Goal: Task Accomplishment & Management: Manage account settings

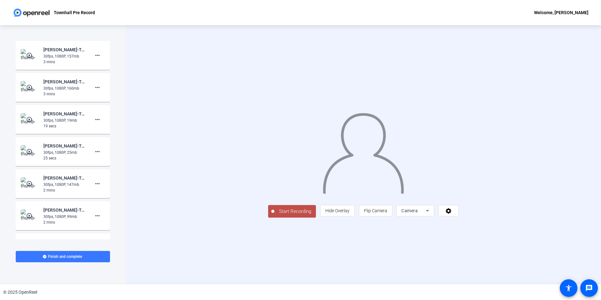
click at [52, 54] on div "30fps, 1080P, 157mb" at bounding box center [64, 56] width 42 height 6
click at [33, 51] on img at bounding box center [30, 55] width 19 height 13
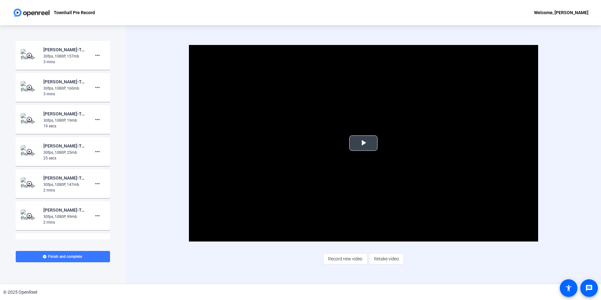
click at [363, 143] on span "Video Player" at bounding box center [363, 143] width 0 height 0
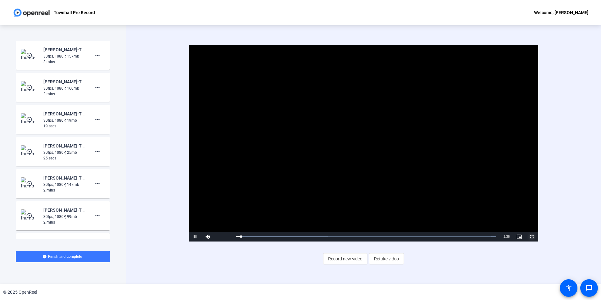
click at [533, 237] on span "Video Player" at bounding box center [531, 237] width 13 height 0
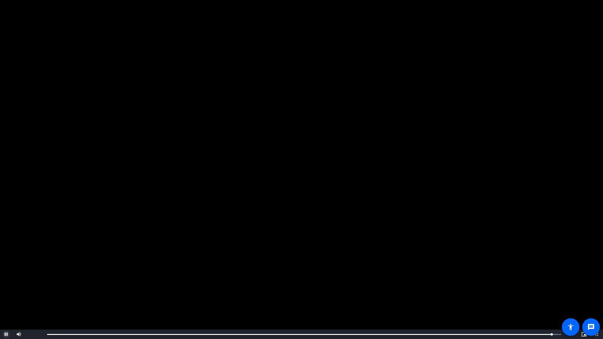
drag, startPoint x: 3, startPoint y: 333, endPoint x: 15, endPoint y: 331, distance: 11.9
click at [3, 299] on span "Video Player" at bounding box center [6, 335] width 13 height 0
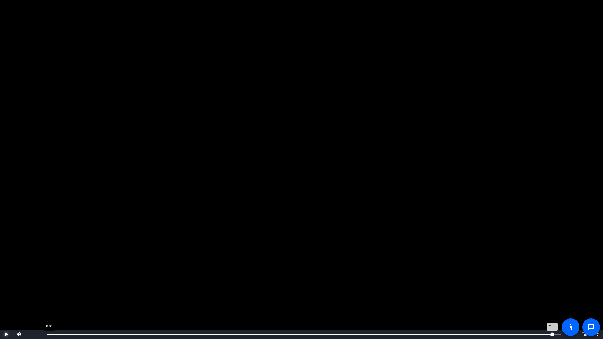
click at [49, 299] on div "Loaded : 100.00% 0:00 2:35" at bounding box center [304, 334] width 521 height 9
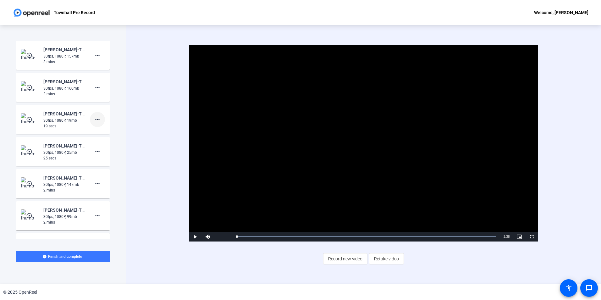
click at [97, 122] on mat-icon "more_horiz" at bounding box center [98, 120] width 8 height 8
click at [109, 132] on span "Delete clip" at bounding box center [104, 133] width 25 height 8
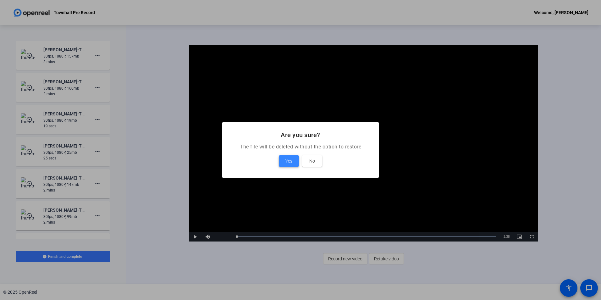
click at [285, 162] on span "Yes" at bounding box center [288, 161] width 7 height 8
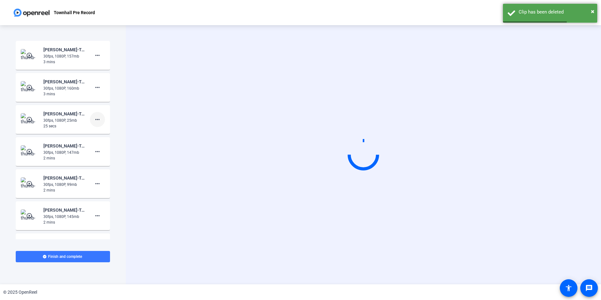
click at [94, 119] on mat-icon "more_horiz" at bounding box center [98, 120] width 8 height 8
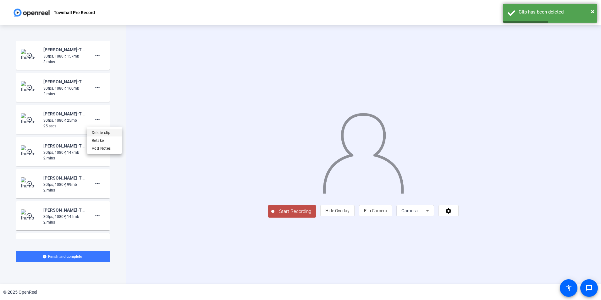
click at [104, 130] on span "Delete clip" at bounding box center [104, 133] width 25 height 8
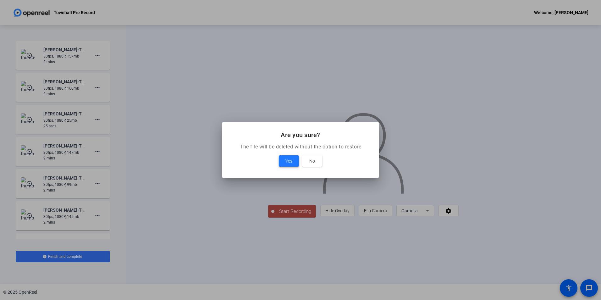
click at [292, 162] on span "Yes" at bounding box center [288, 161] width 7 height 8
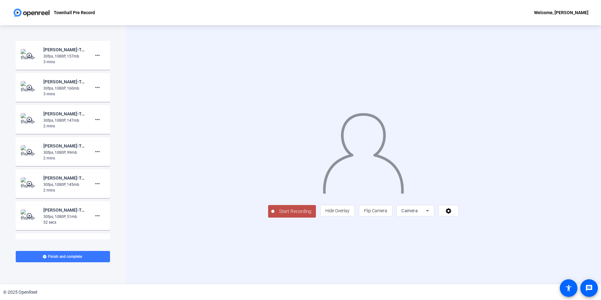
click at [32, 52] on mat-icon "play_circle_outline" at bounding box center [30, 55] width 8 height 6
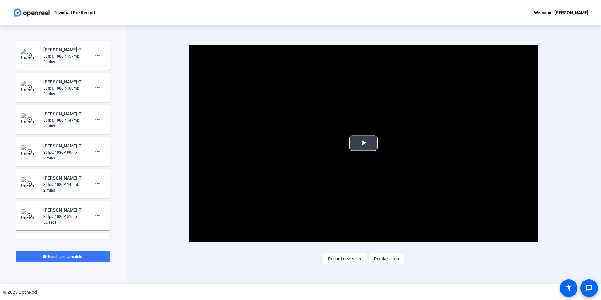
click at [363, 143] on span "Video Player" at bounding box center [363, 143] width 0 height 0
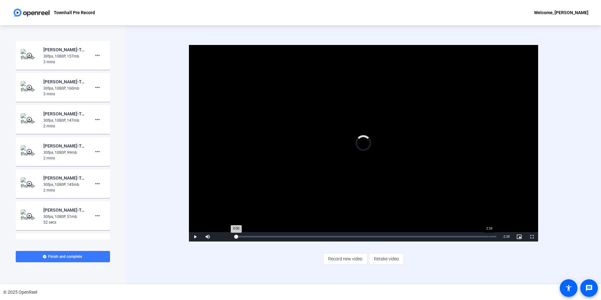
click at [489, 237] on div "Loaded : 0% 2:34 0:00" at bounding box center [366, 237] width 260 height 2
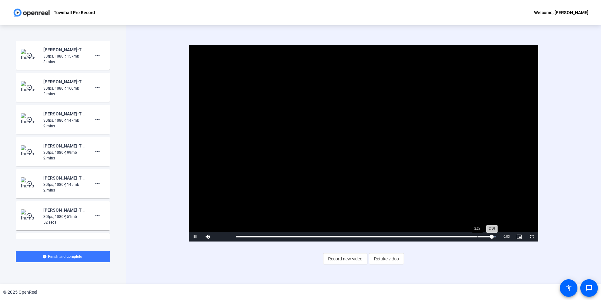
click at [477, 234] on div "Loaded : 100.00% 2:27 2:36" at bounding box center [366, 236] width 266 height 9
click at [460, 236] on div "Loaded : 100.00% 2:16 2:28" at bounding box center [366, 237] width 260 height 2
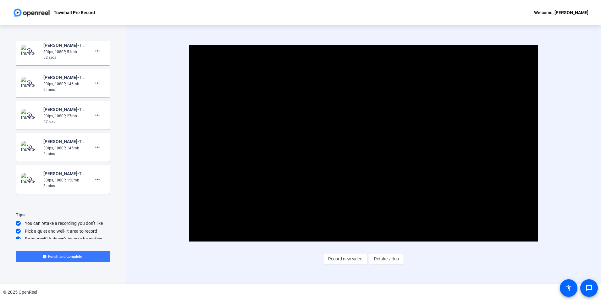
scroll to position [167, 0]
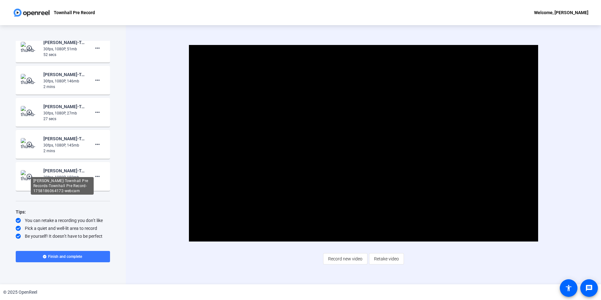
click at [53, 173] on div "[PERSON_NAME]-Townhall Pre Records-Townhall Pre Record-1758186064172-webcam" at bounding box center [64, 171] width 42 height 8
click at [28, 174] on mat-icon "play_circle_outline" at bounding box center [30, 176] width 8 height 6
click at [363, 143] on span "Video Player" at bounding box center [363, 143] width 0 height 0
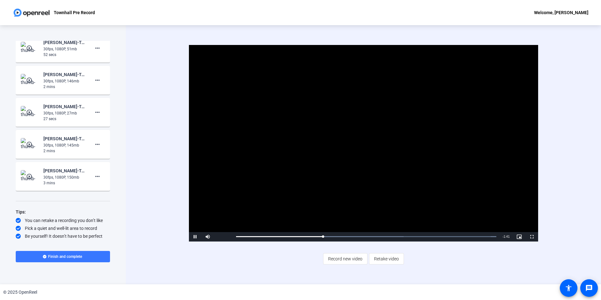
click at [279, 186] on video "Video Player" at bounding box center [363, 143] width 349 height 196
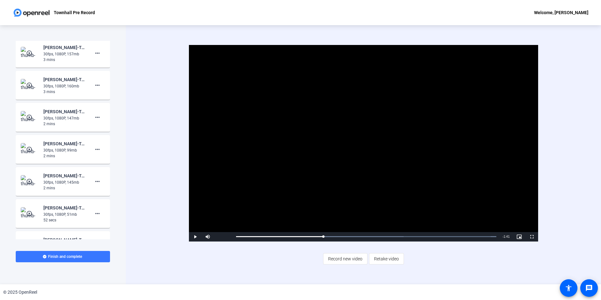
scroll to position [0, 0]
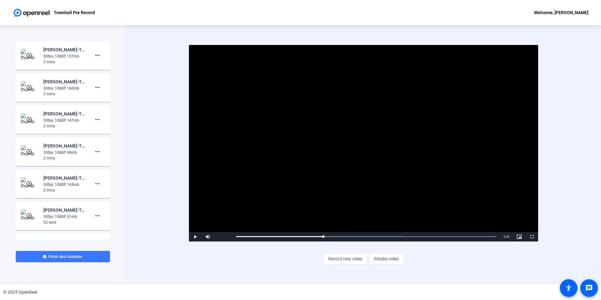
click at [131, 125] on div "Video Player is loading. Play Video Play Mute Current Time 0:50 / Duration 2:31…" at bounding box center [363, 154] width 475 height 259
click at [125, 36] on div "Start Recording play_circle_outline [PERSON_NAME]-Townhall Pre Records-Townhall…" at bounding box center [63, 154] width 126 height 259
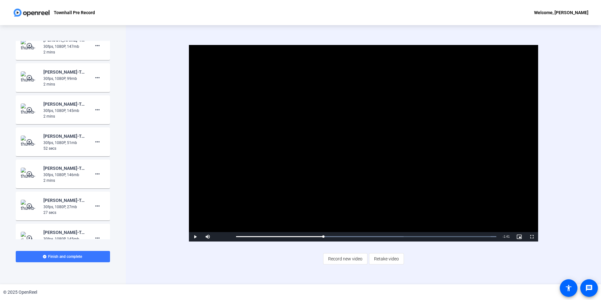
scroll to position [63, 0]
